Goal: Information Seeking & Learning: Learn about a topic

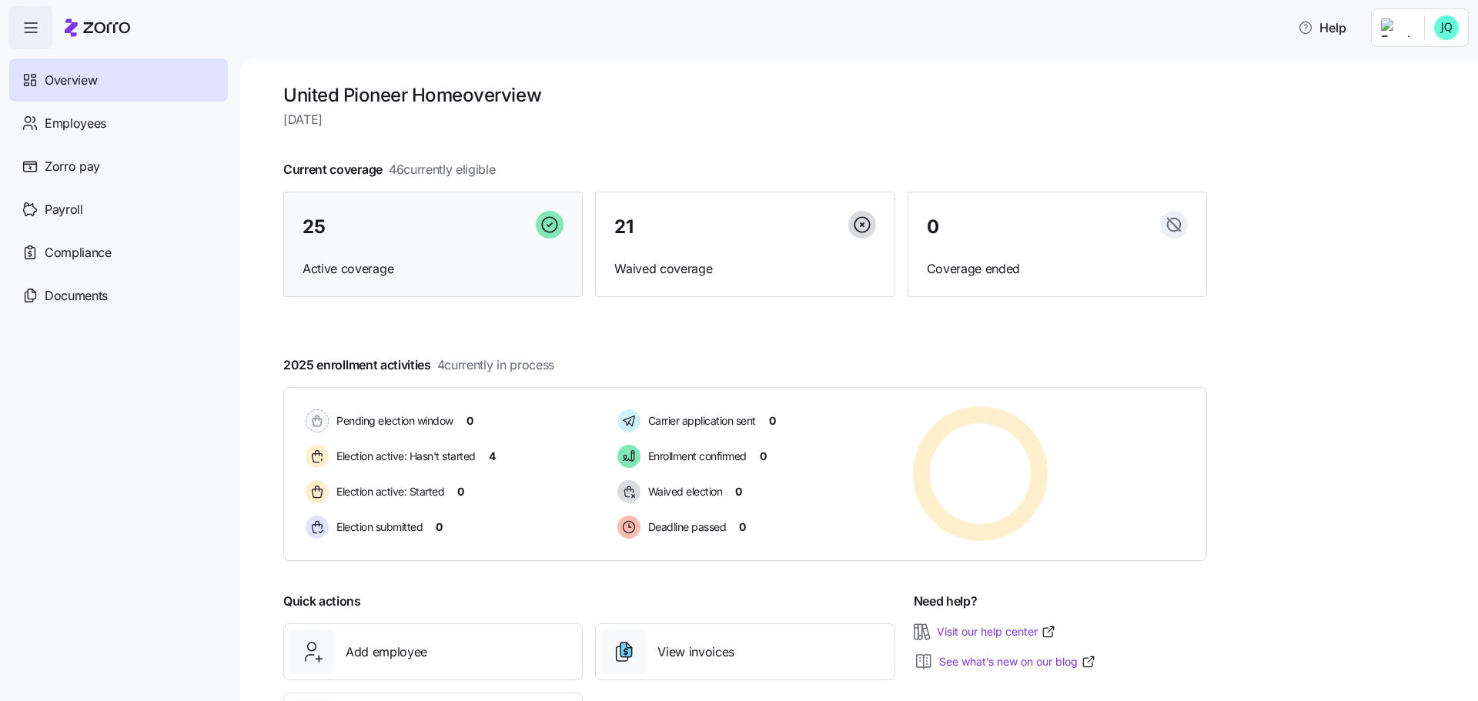
click at [319, 228] on span "25" at bounding box center [314, 227] width 22 height 18
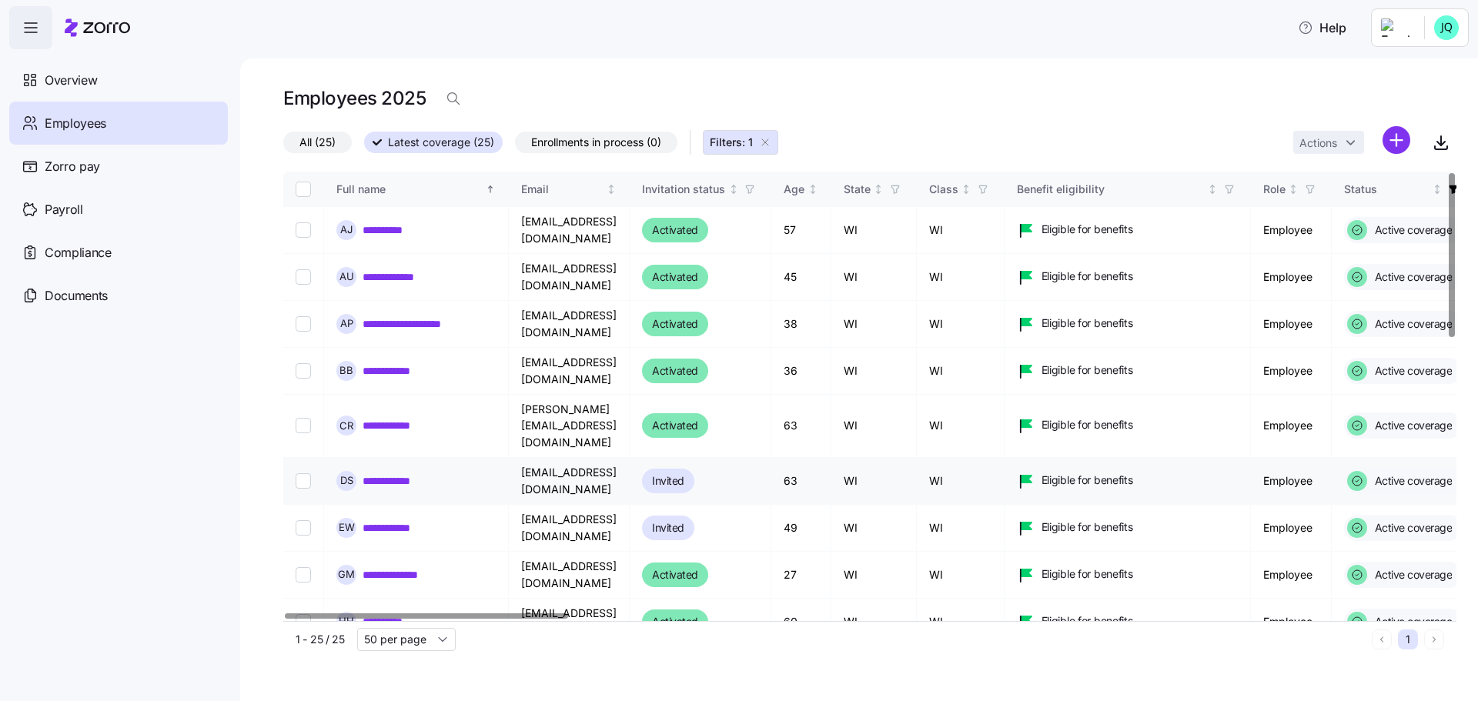
click at [433, 473] on link "**********" at bounding box center [402, 480] width 79 height 15
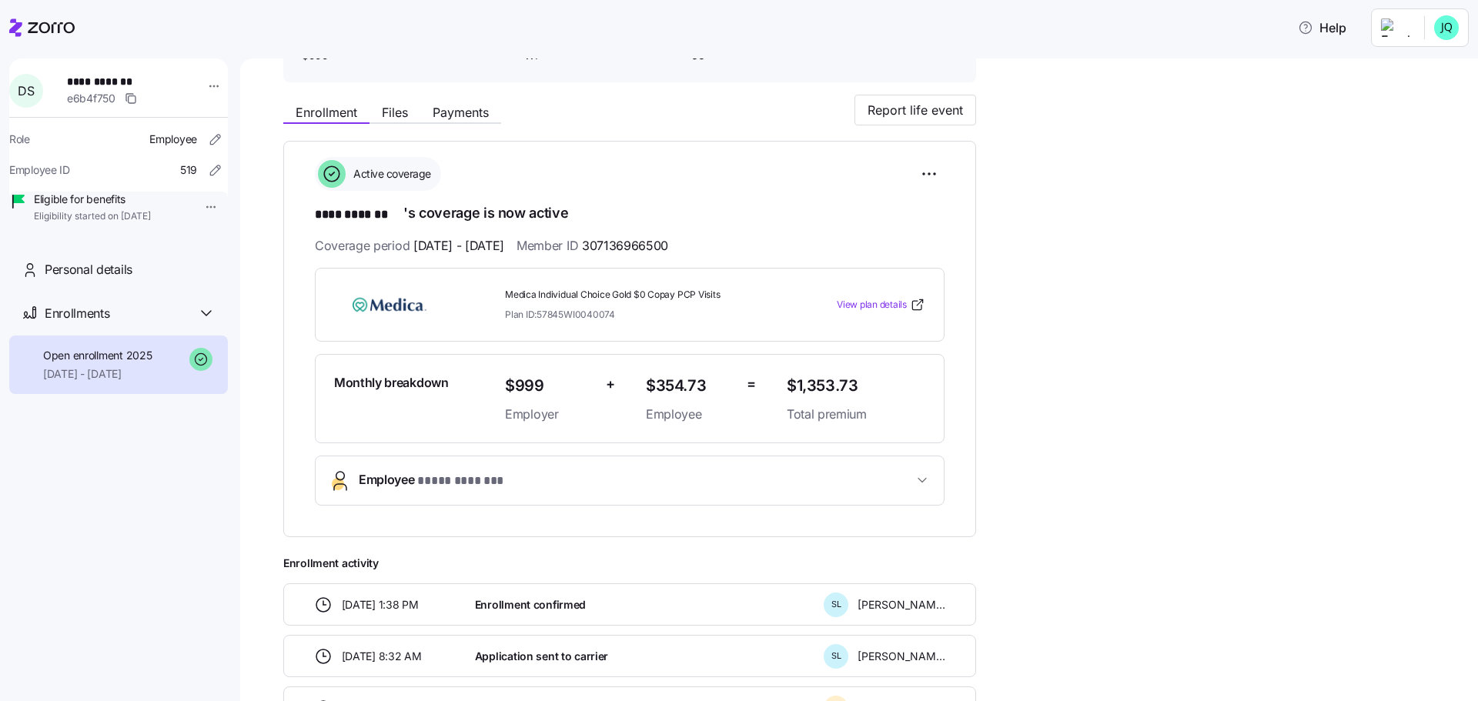
scroll to position [135, 0]
click at [897, 305] on span "View plan details" at bounding box center [872, 306] width 70 height 15
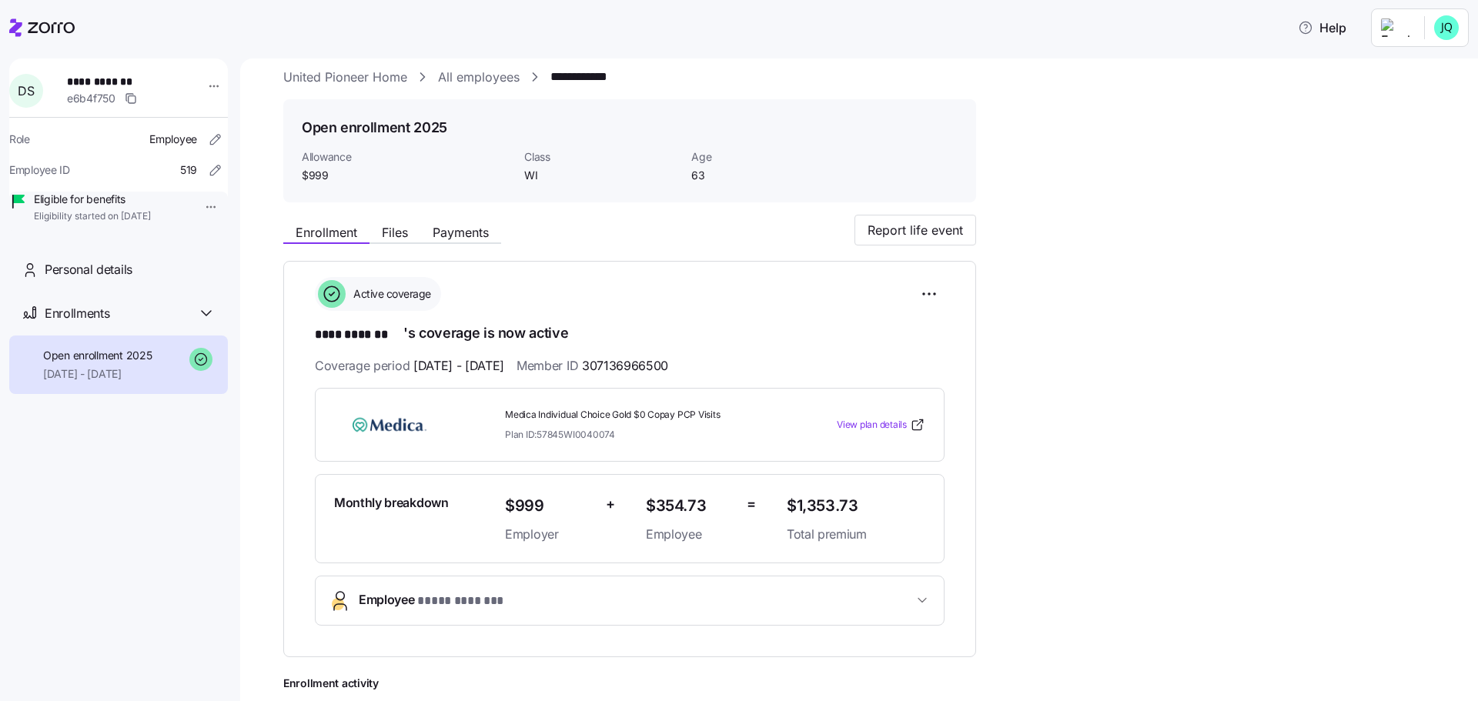
scroll to position [13, 0]
click at [404, 233] on span "Files" at bounding box center [395, 235] width 26 height 12
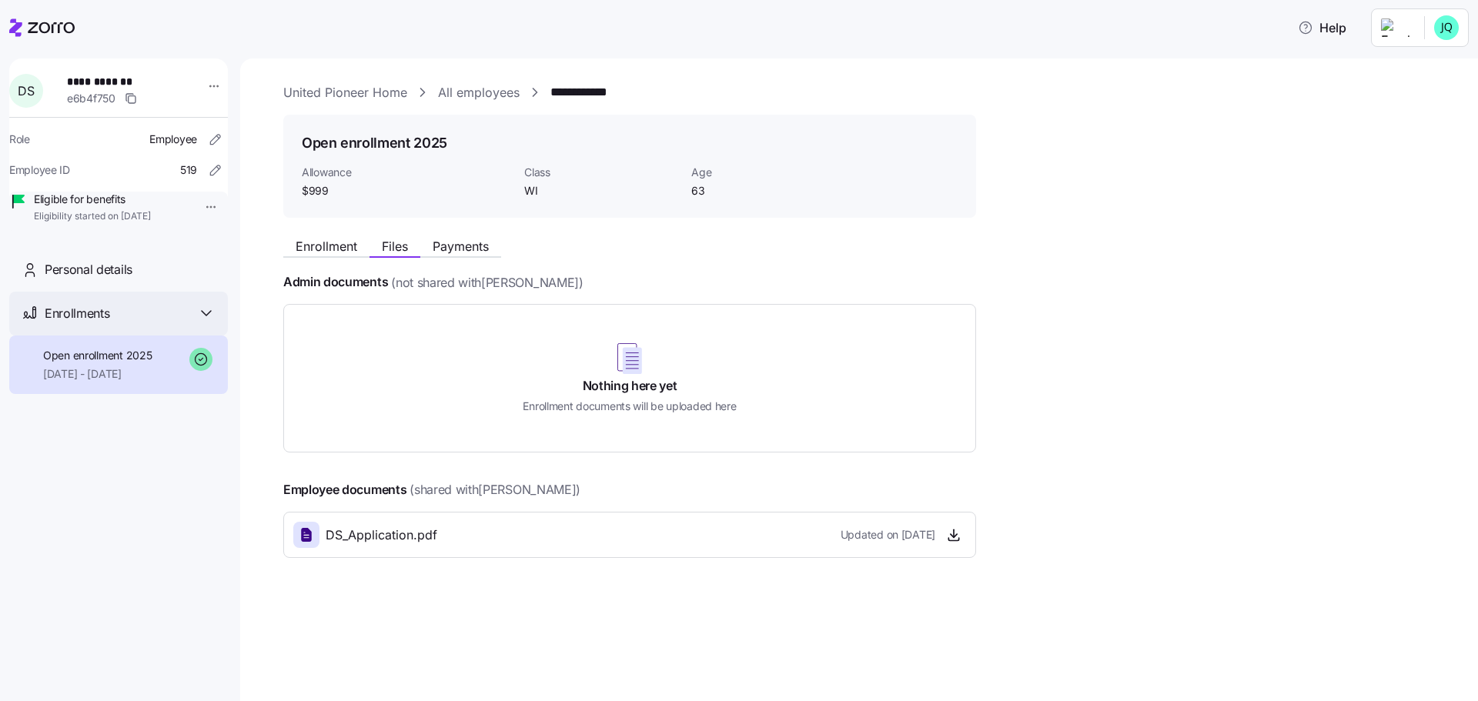
click at [82, 323] on span "Enrollments" at bounding box center [77, 313] width 65 height 19
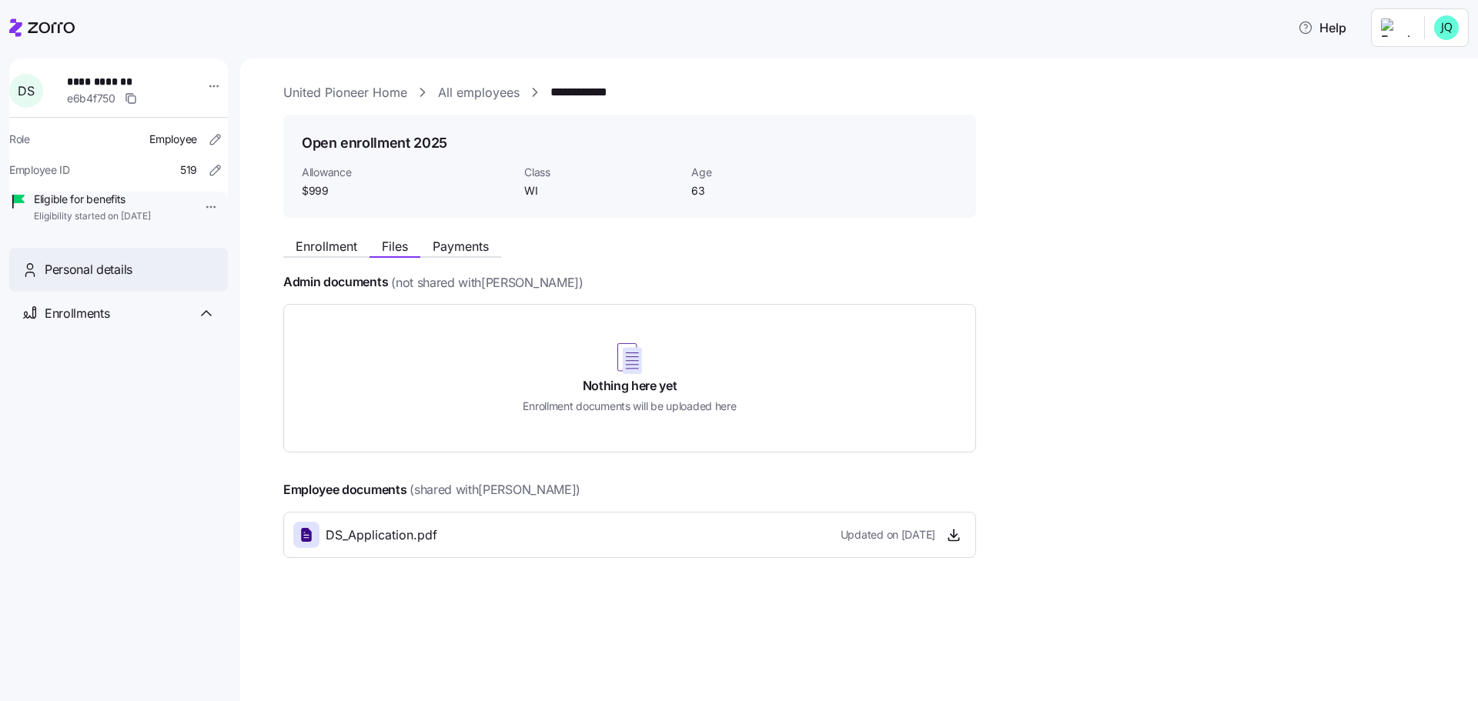
click at [86, 279] on span "Personal details" at bounding box center [89, 269] width 88 height 19
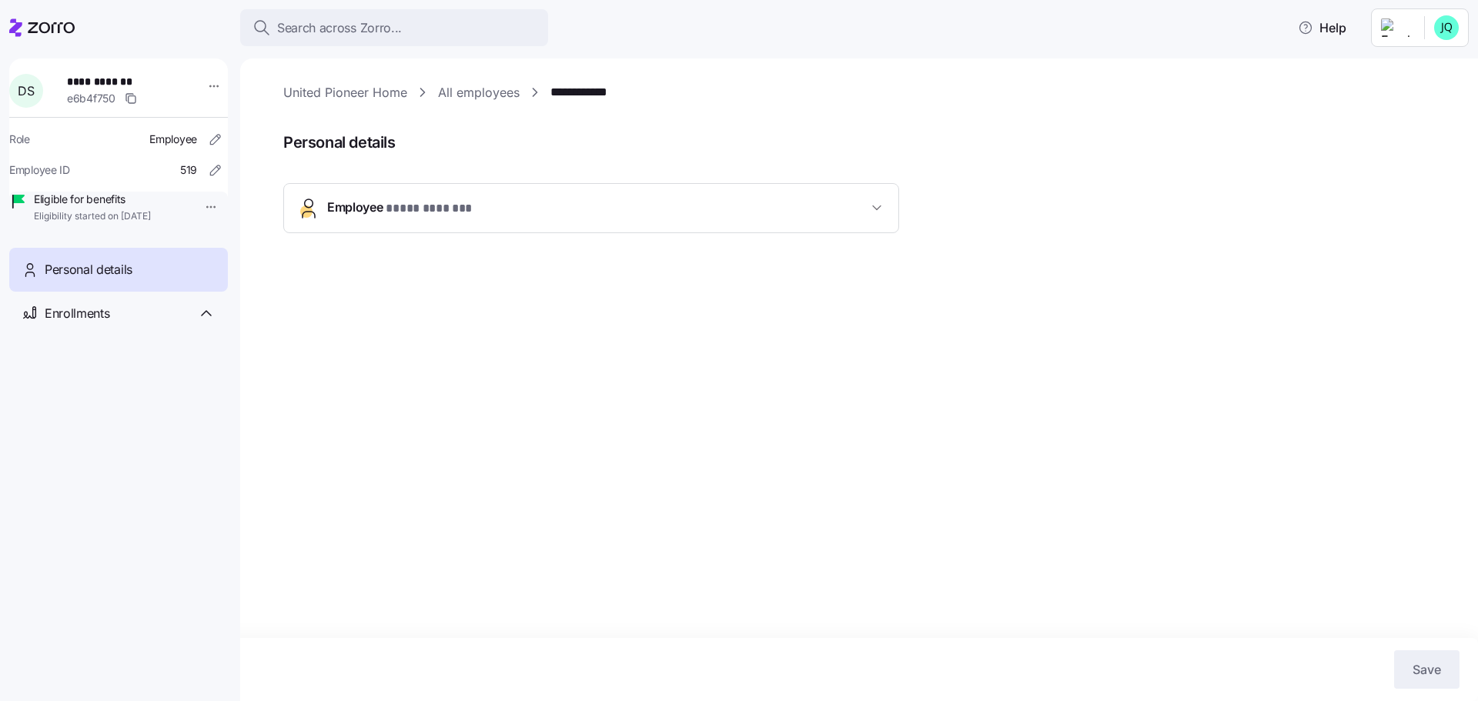
click at [349, 199] on span "Employee * **** ******* *" at bounding box center [404, 208] width 155 height 21
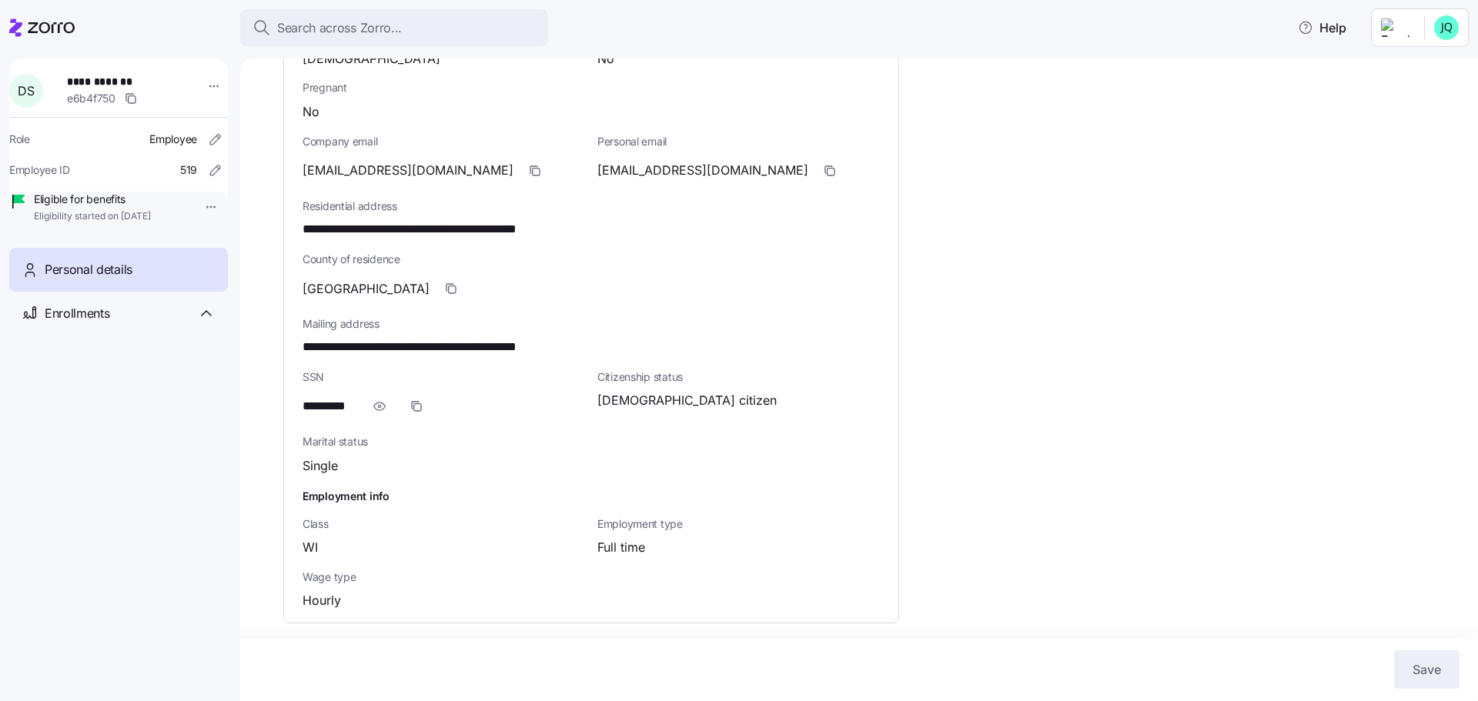
scroll to position [379, 0]
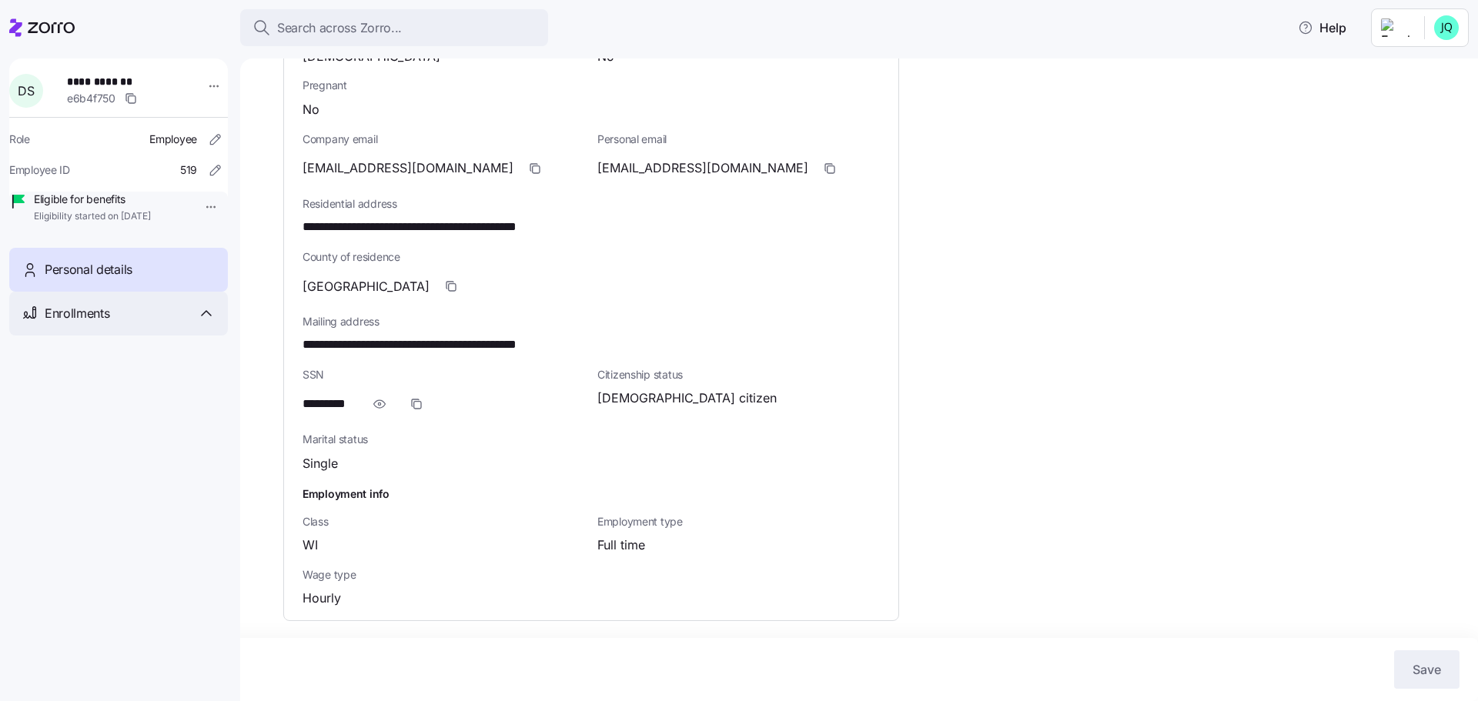
click at [112, 323] on div "Enrollments" at bounding box center [130, 313] width 171 height 19
click at [136, 103] on icon "button" at bounding box center [131, 98] width 12 height 12
click at [82, 363] on span "Open enrollment 2025" at bounding box center [97, 355] width 109 height 15
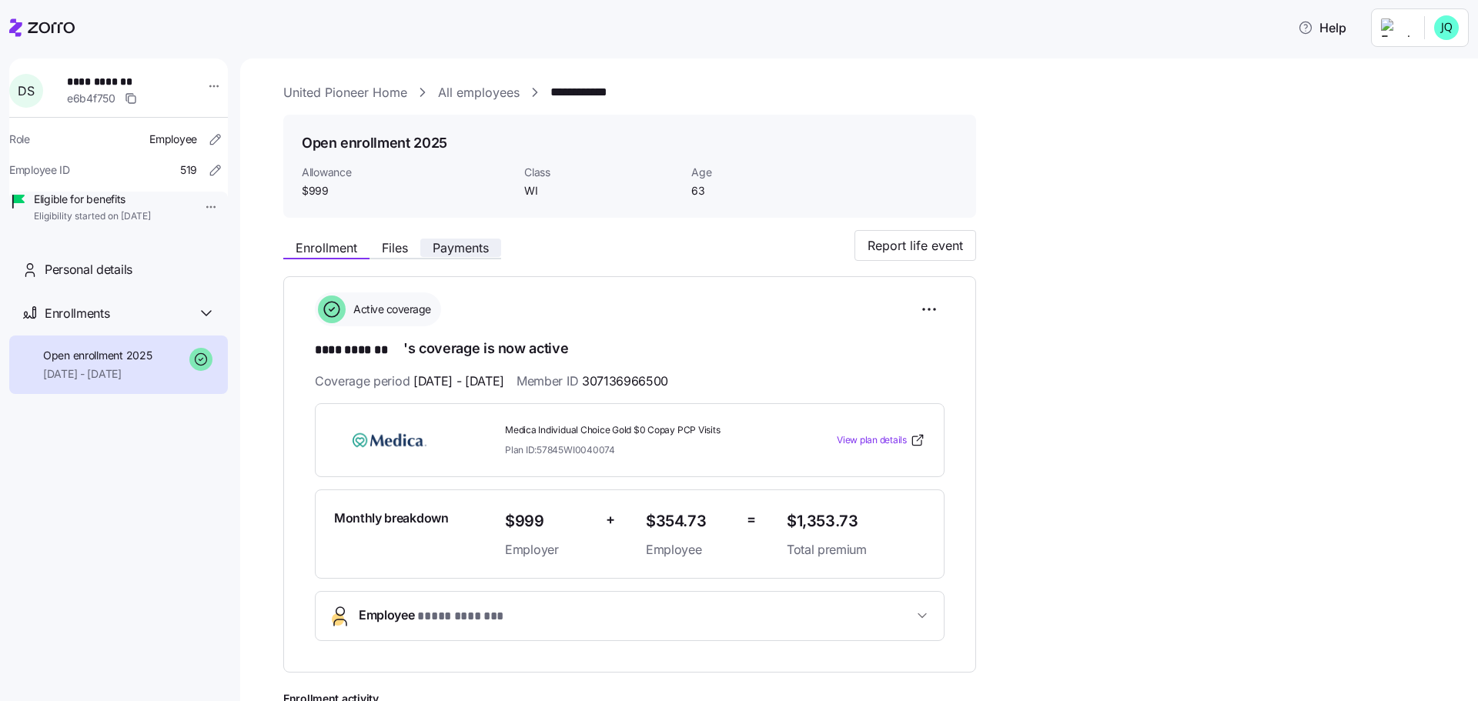
click at [476, 250] on span "Payments" at bounding box center [461, 248] width 56 height 12
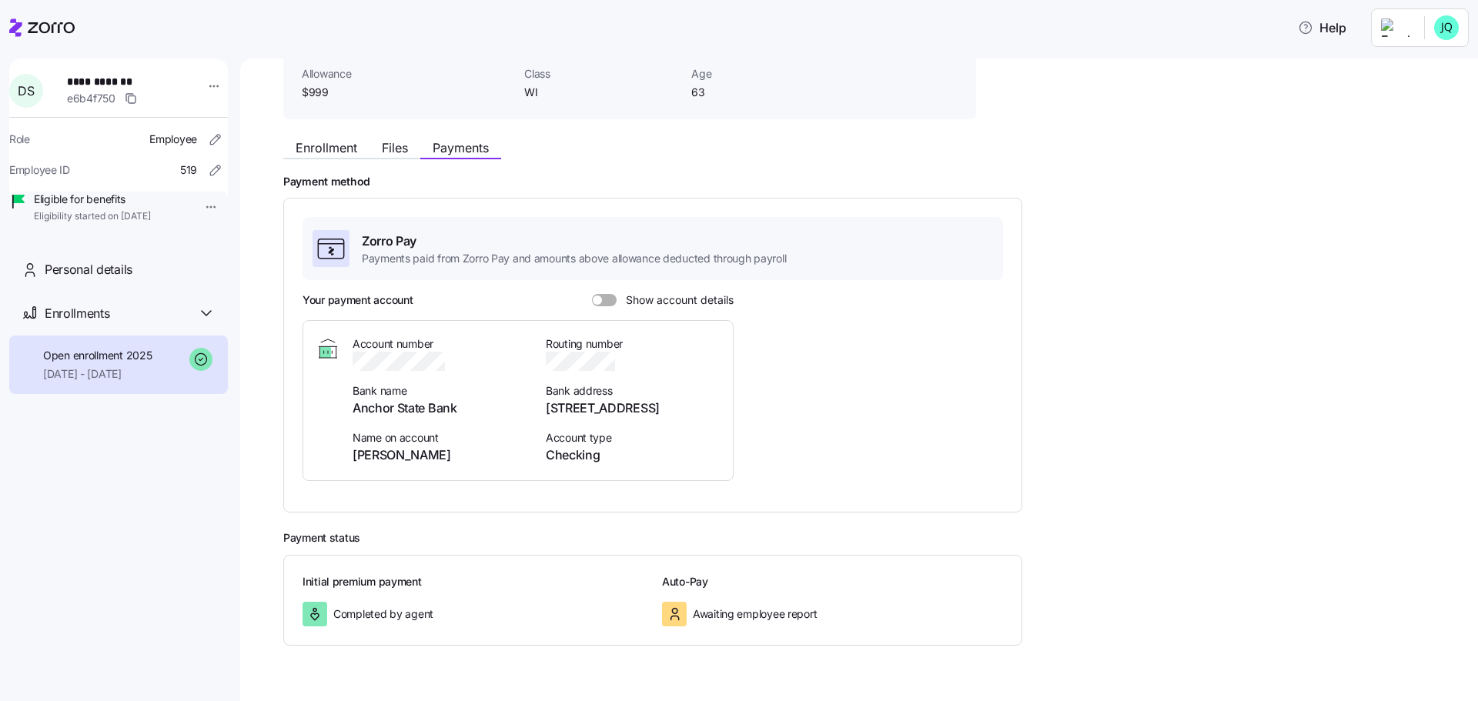
scroll to position [136, 0]
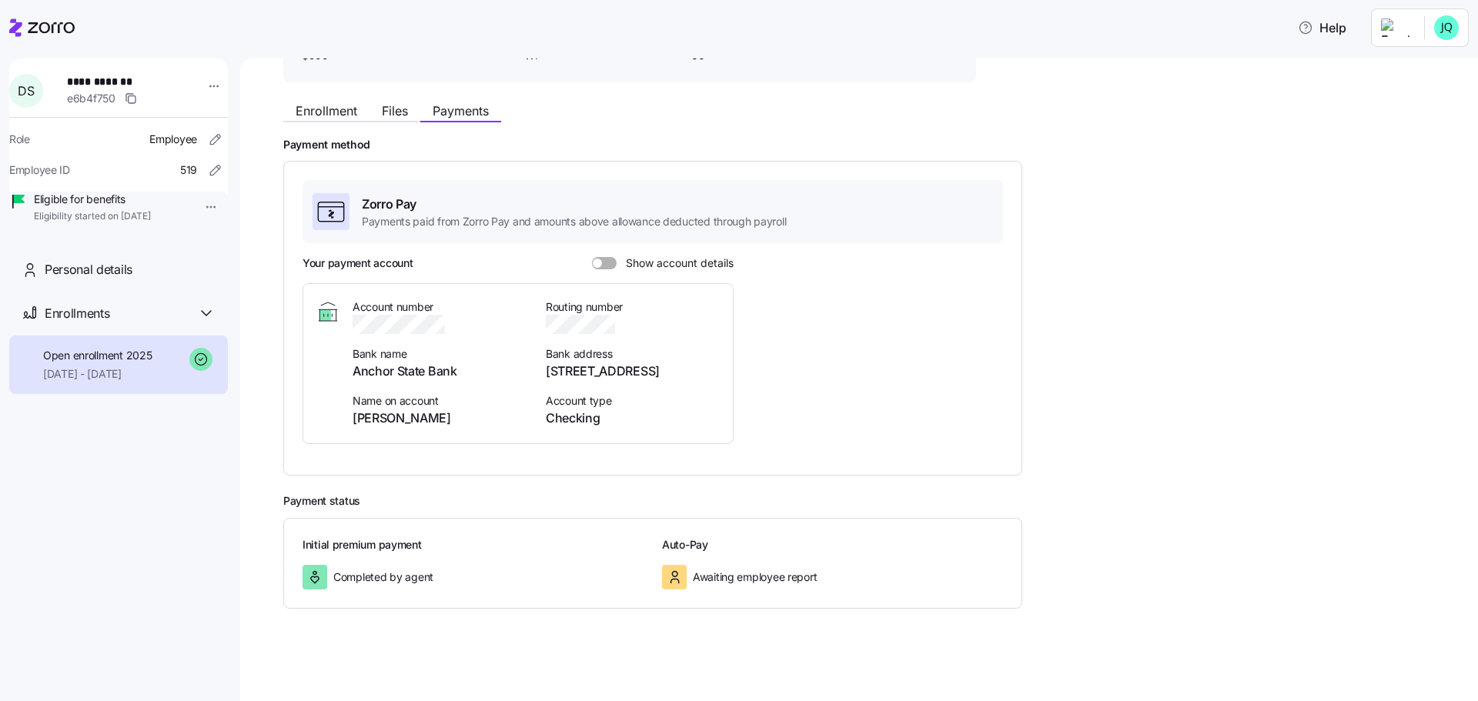
click at [610, 266] on span at bounding box center [609, 263] width 15 height 12
click at [592, 257] on input "Show account details" at bounding box center [592, 257] width 0 height 0
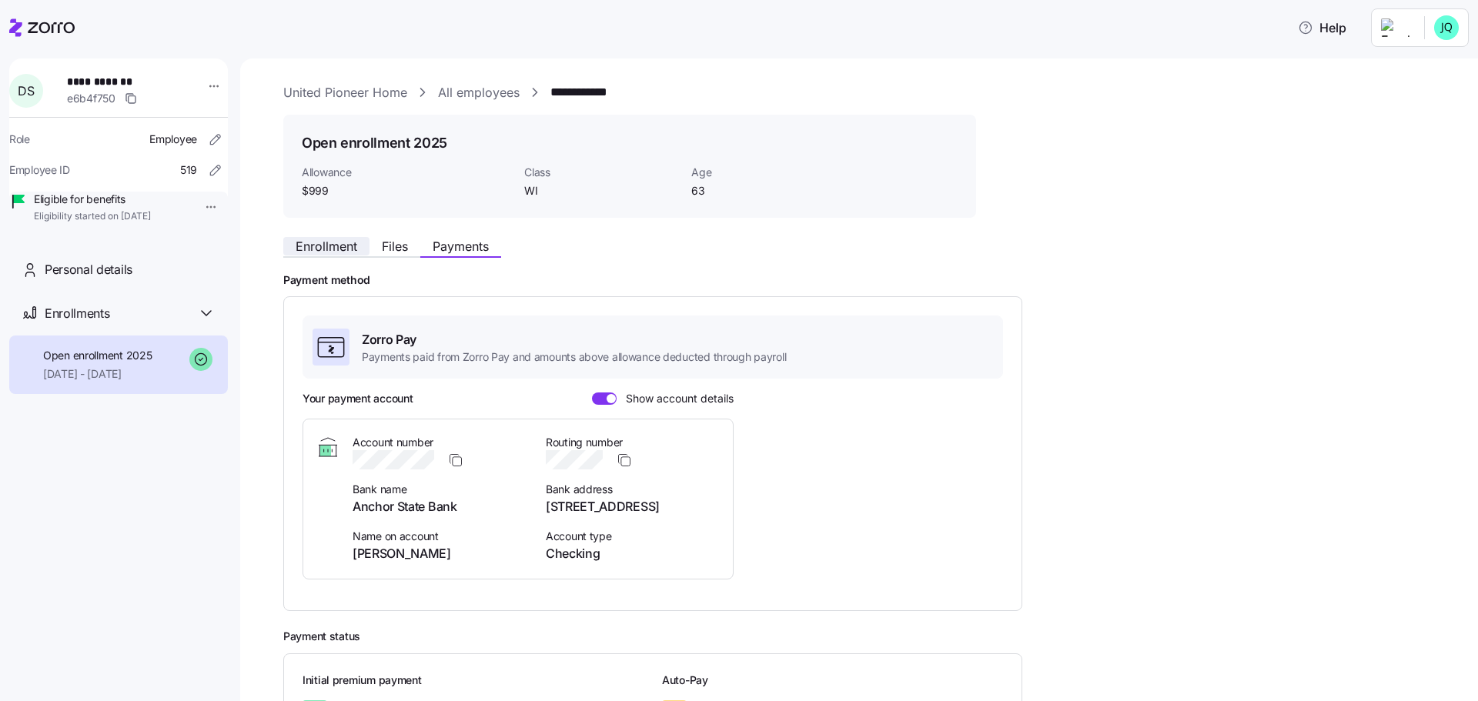
click at [328, 251] on span "Enrollment" at bounding box center [327, 246] width 62 height 12
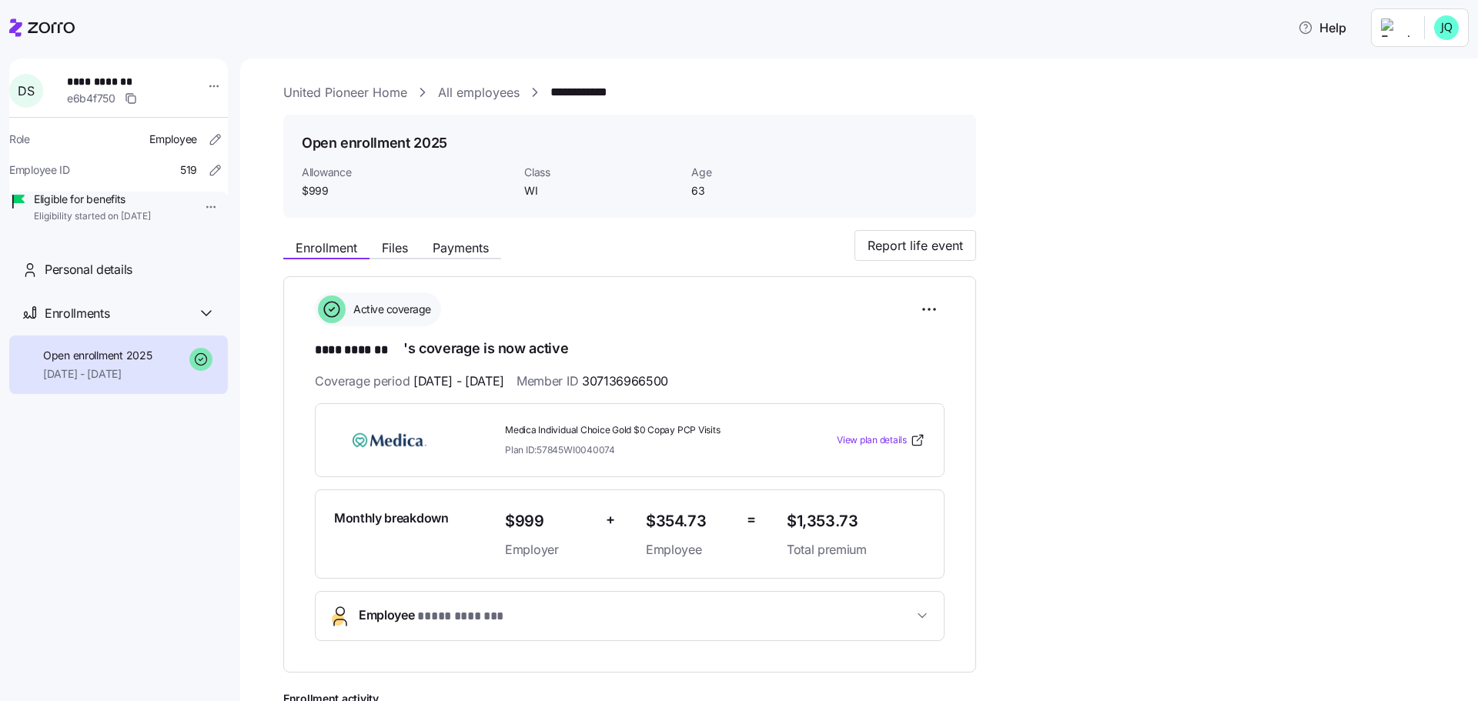
click at [611, 443] on span "Plan ID: 57845WI0040074" at bounding box center [560, 449] width 110 height 13
click at [594, 446] on span "Plan ID: 57845WI0040074" at bounding box center [560, 449] width 110 height 13
click at [1165, 225] on div "**********" at bounding box center [869, 536] width 1173 height 907
